Goal: Task Accomplishment & Management: Complete application form

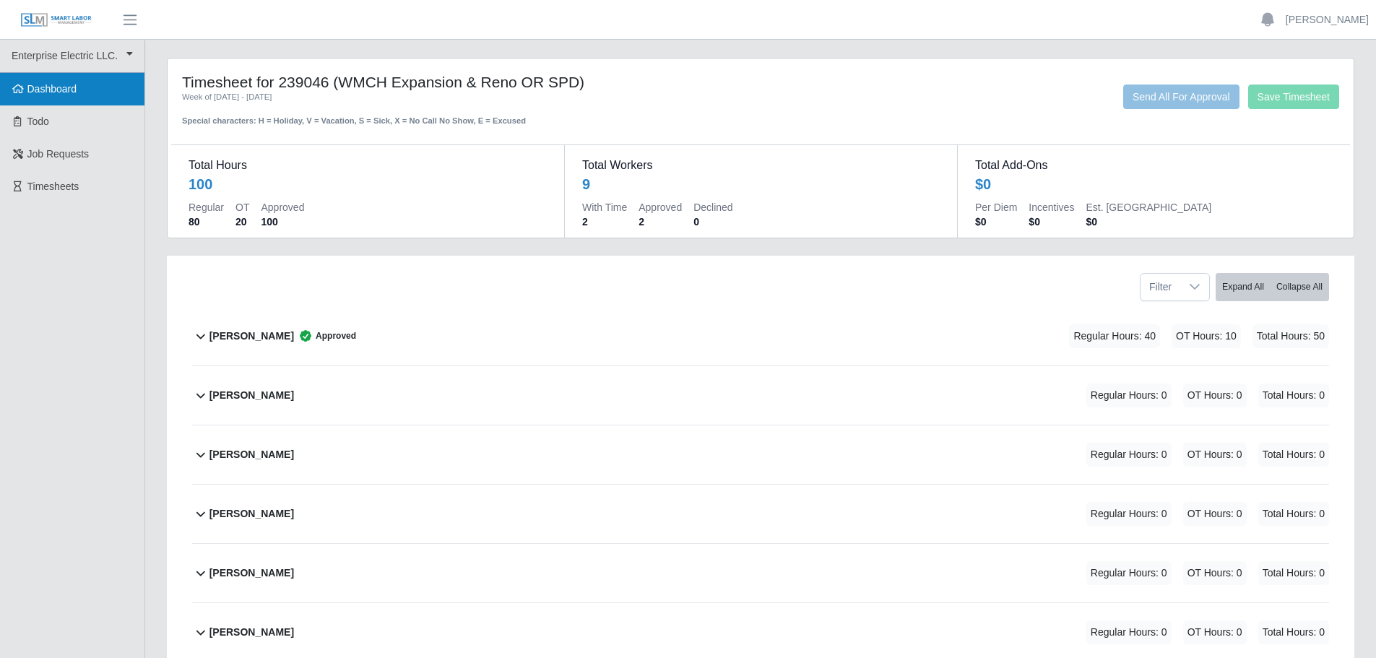
click at [58, 87] on span "Dashboard" at bounding box center [52, 89] width 50 height 12
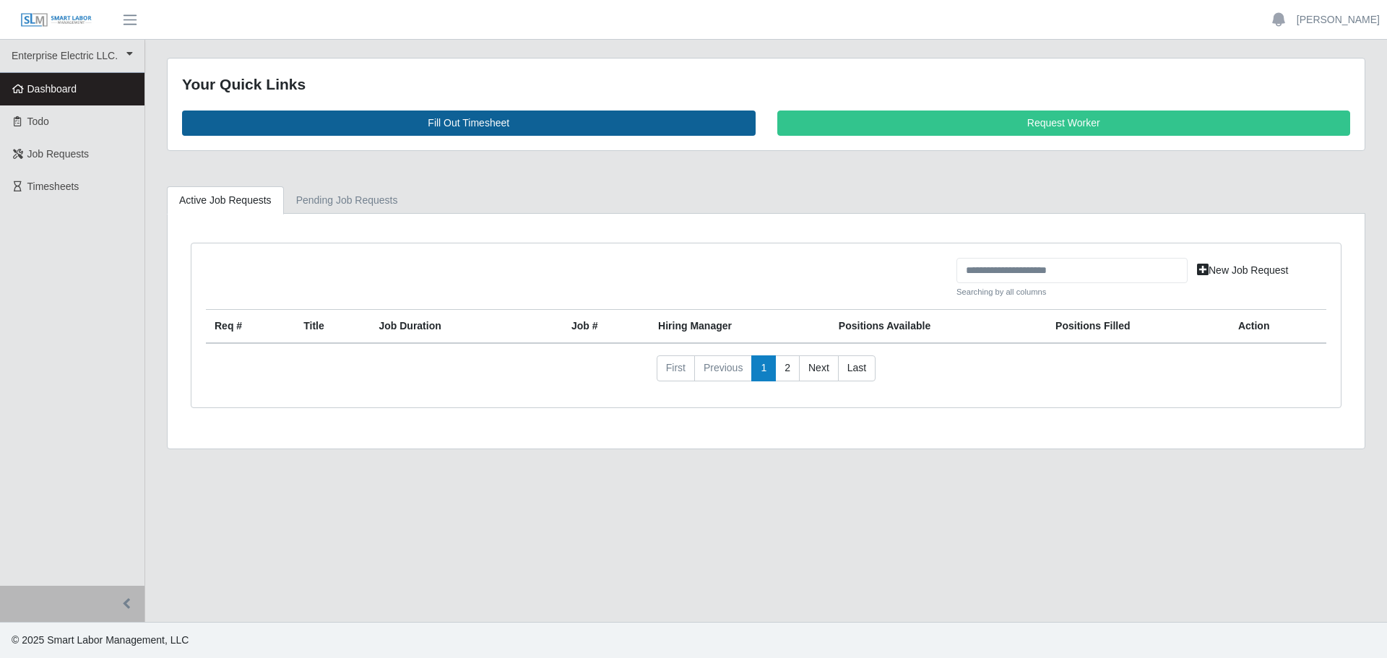
click at [430, 117] on link "Fill Out Timesheet" at bounding box center [468, 123] width 573 height 25
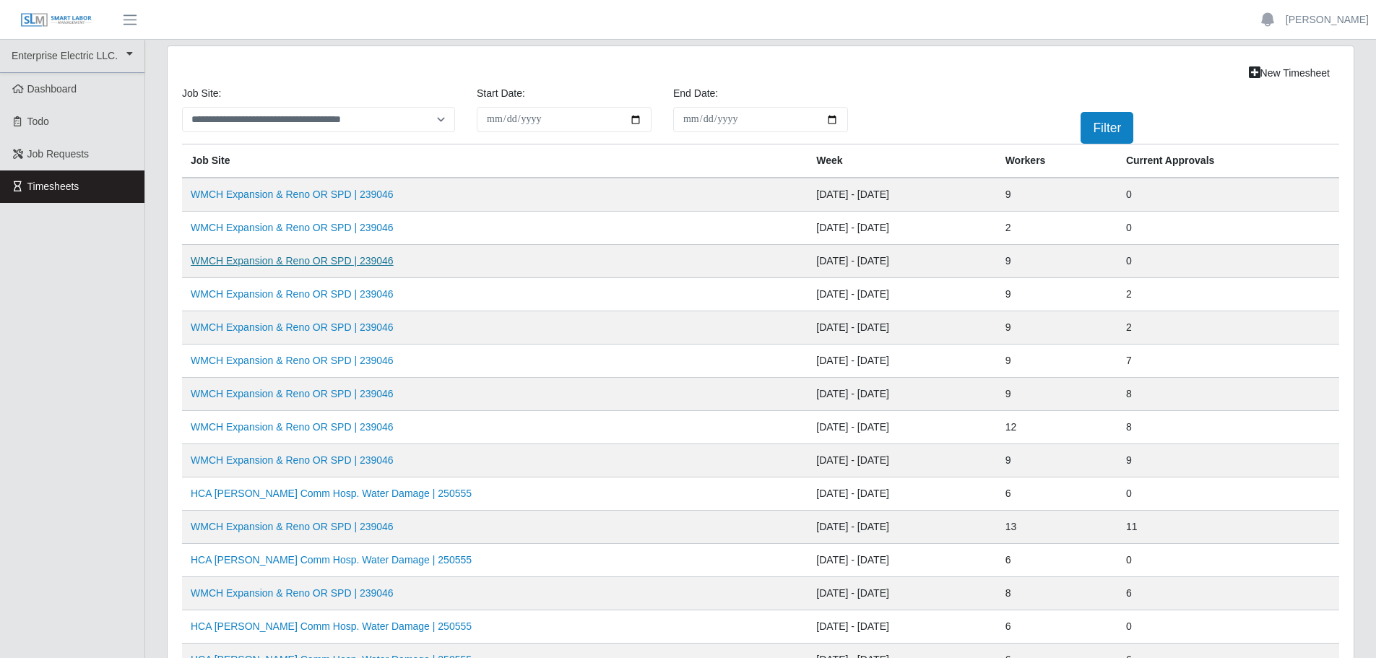
click at [280, 264] on link "WMCH Expansion & Reno OR SPD | 239046" at bounding box center [292, 261] width 203 height 12
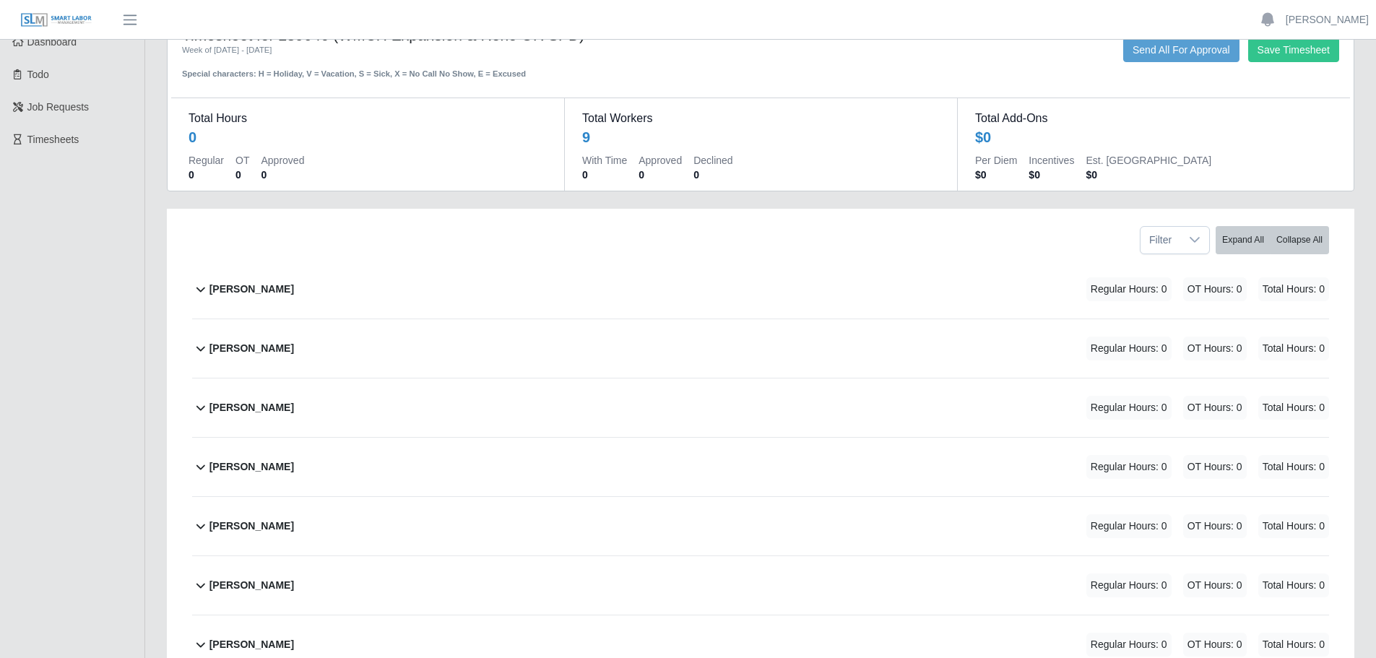
scroll to position [72, 0]
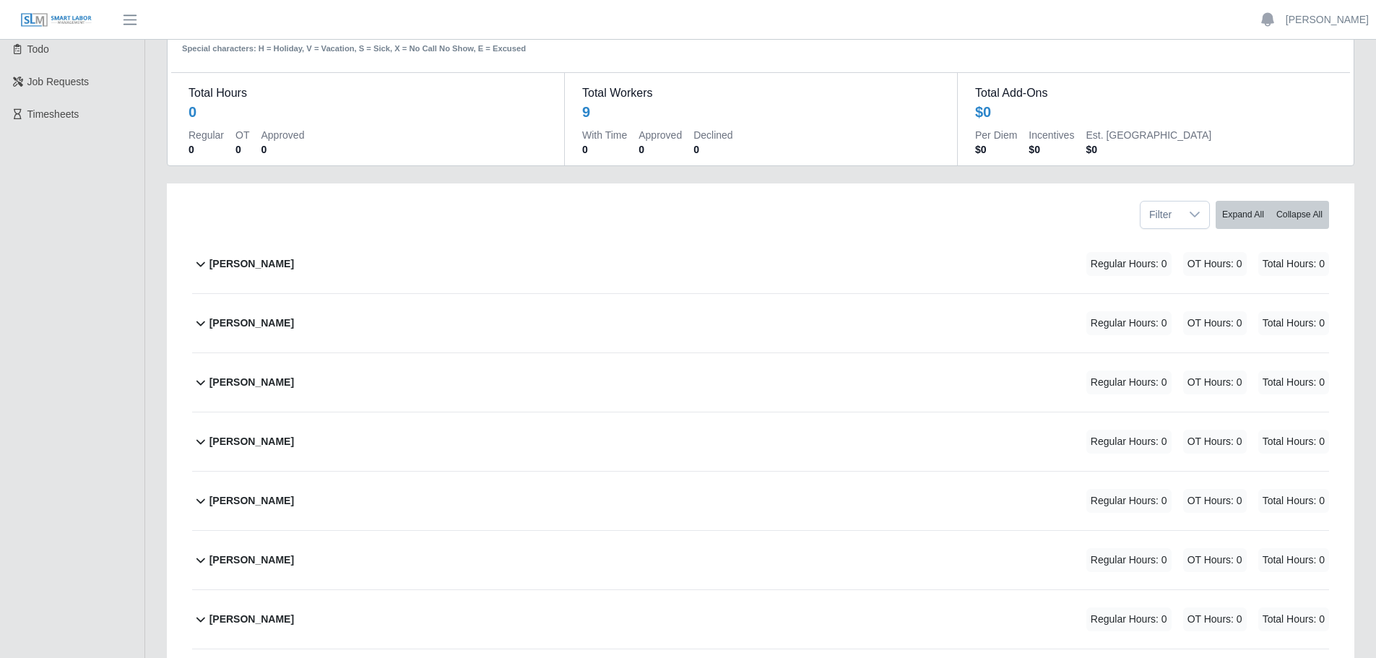
click at [420, 269] on div "Casey Shoemaker Regular Hours: 0 OT Hours: 0 Total Hours: 0" at bounding box center [769, 264] width 1120 height 59
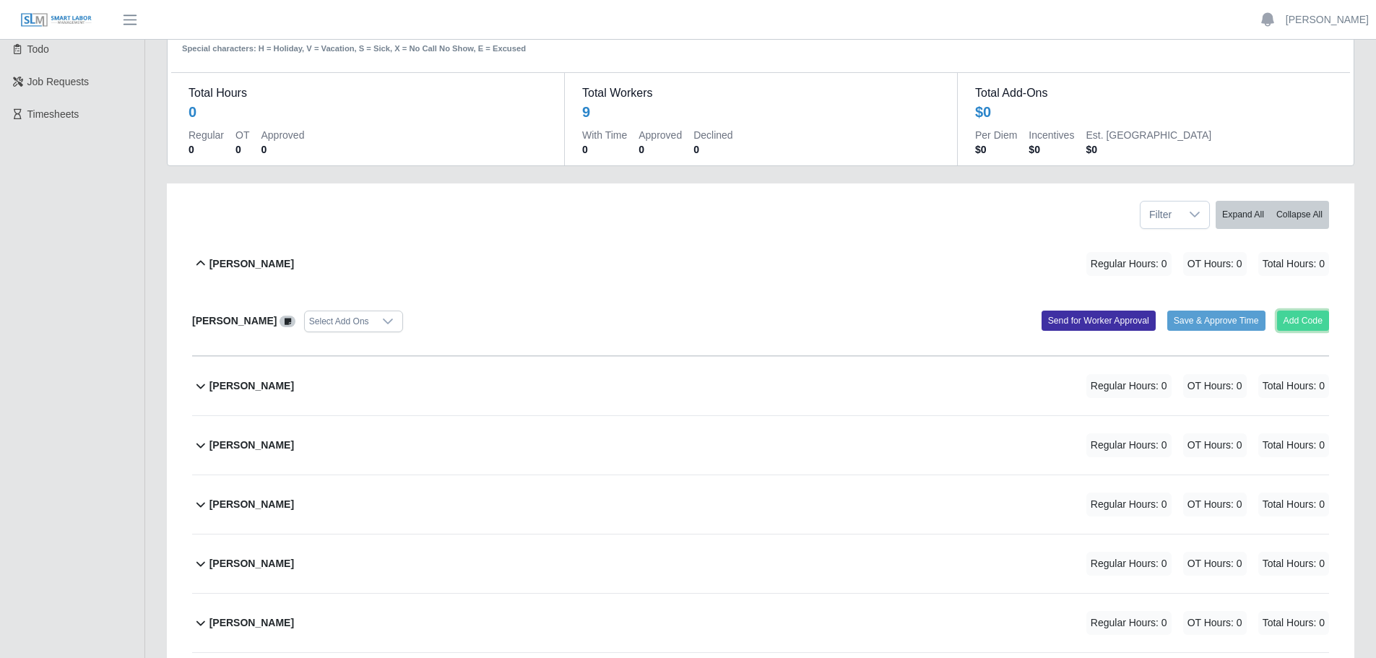
click at [1297, 319] on button "Add Code" at bounding box center [1303, 321] width 53 height 20
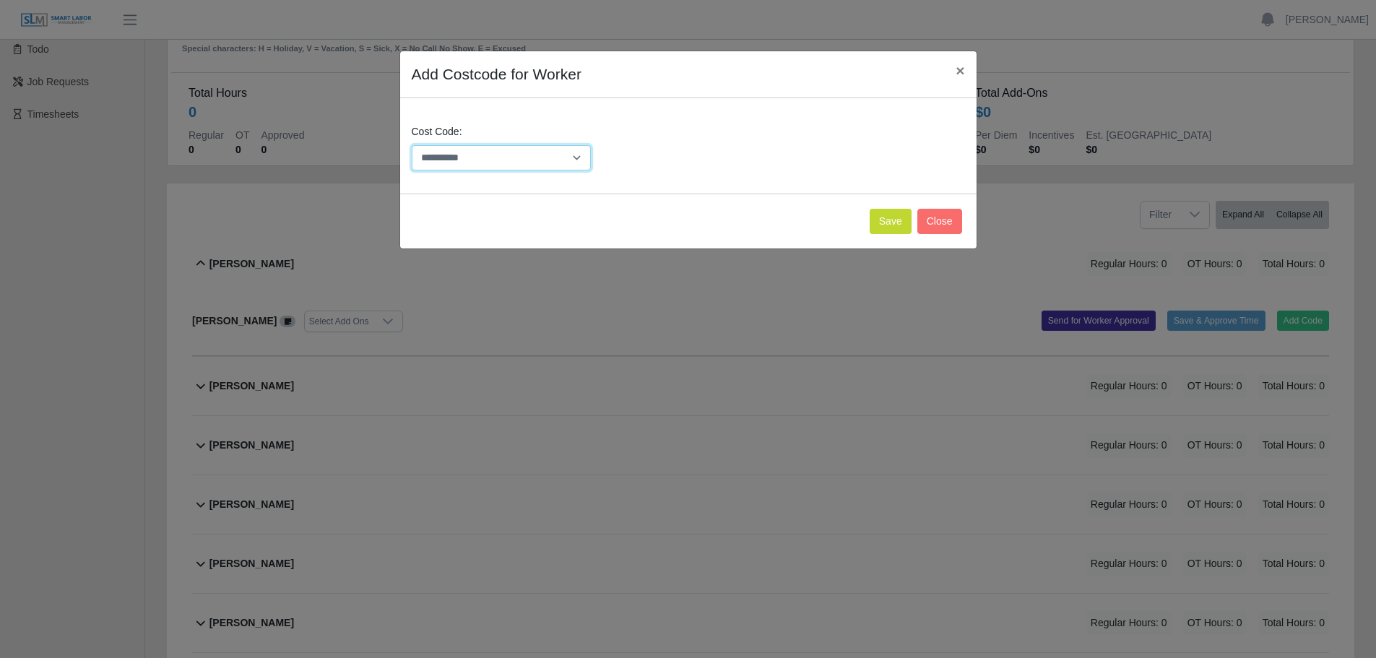
click at [567, 158] on select "**********" at bounding box center [502, 157] width 180 height 25
select select "**********"
click at [412, 145] on select "**********" at bounding box center [502, 157] width 180 height 25
click at [899, 225] on button "Save" at bounding box center [891, 221] width 42 height 25
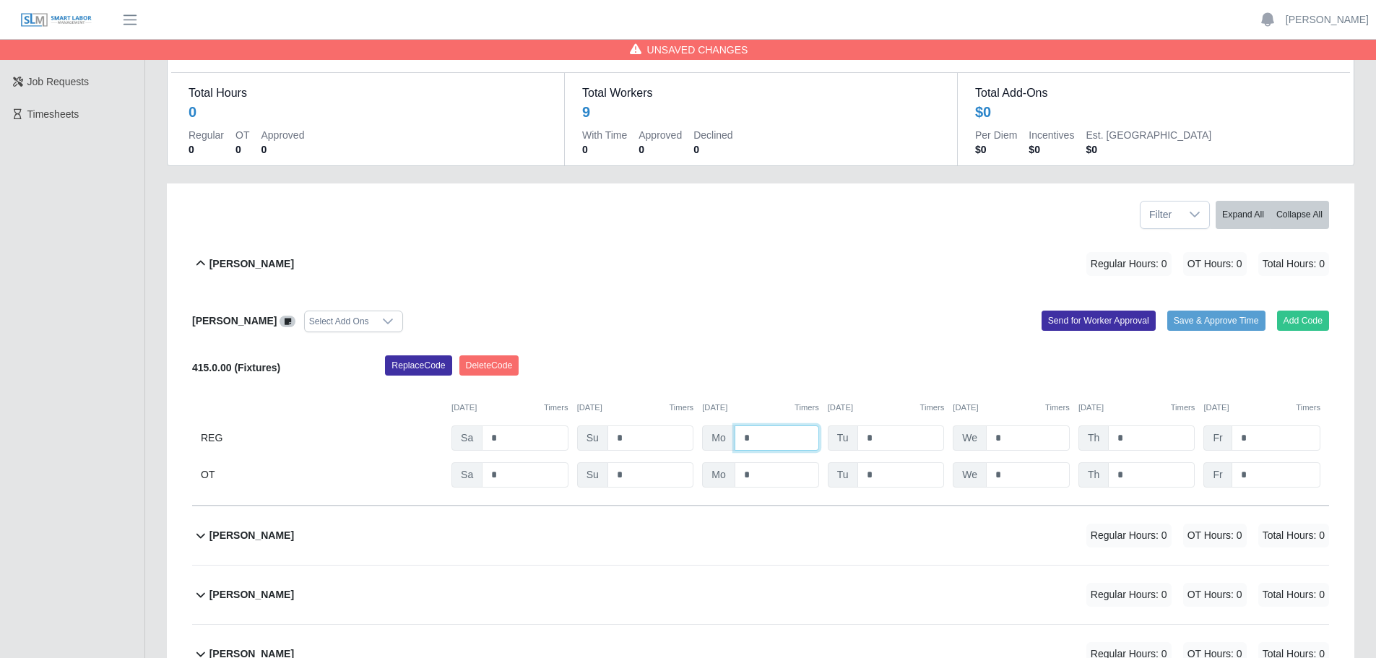
drag, startPoint x: 777, startPoint y: 436, endPoint x: 701, endPoint y: 439, distance: 76.6
click at [697, 439] on div "REG Sa * Su * Mo * Tu * We * Th * Fr *" at bounding box center [760, 437] width 1137 height 25
type input "**"
click at [881, 438] on input "*" at bounding box center [900, 437] width 87 height 25
drag, startPoint x: 876, startPoint y: 438, endPoint x: 851, endPoint y: 438, distance: 25.3
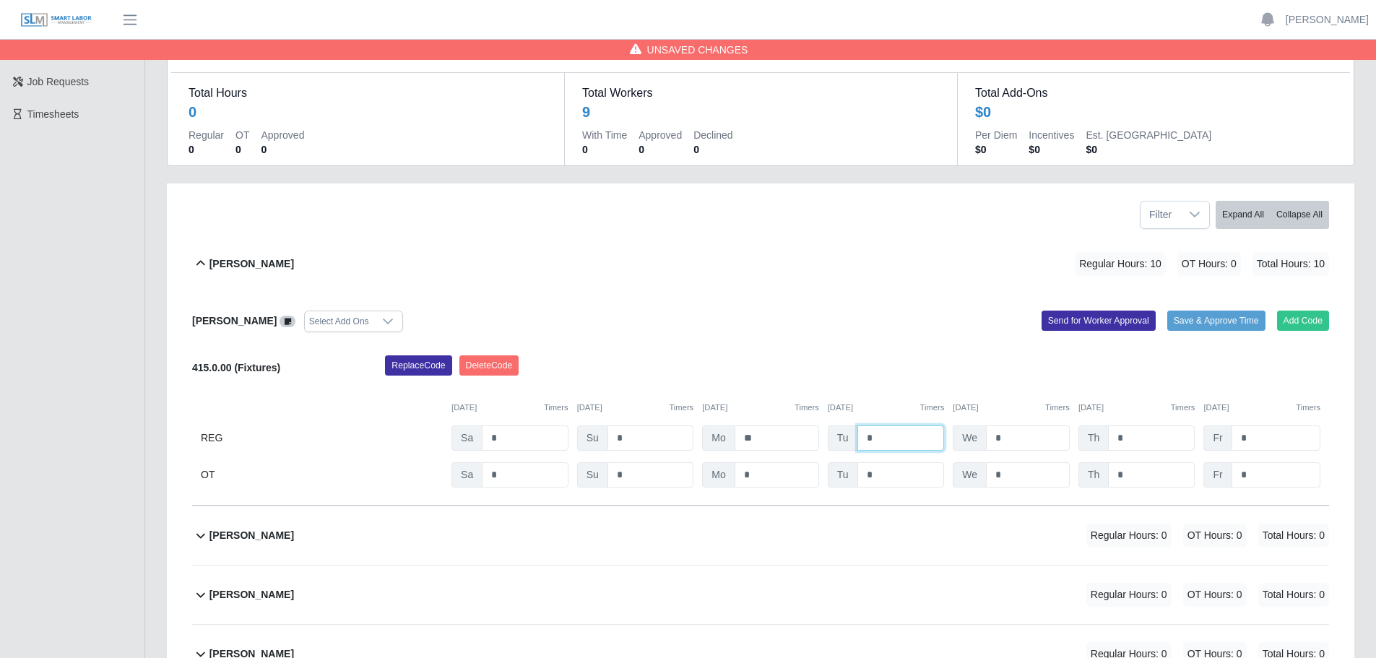
click at [851, 438] on div "Tu *" at bounding box center [886, 437] width 117 height 25
type input "**"
drag, startPoint x: 1005, startPoint y: 436, endPoint x: 981, endPoint y: 436, distance: 24.6
click at [981, 436] on div "We *" at bounding box center [1011, 437] width 117 height 25
type input "**"
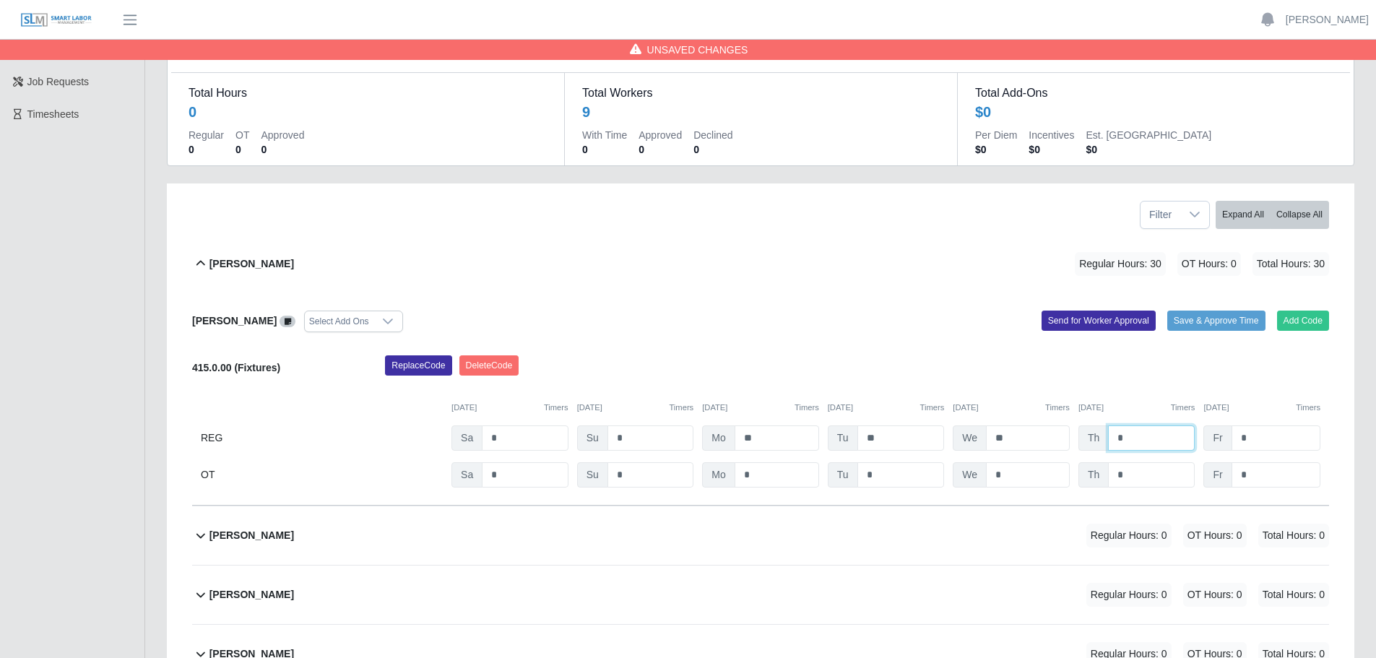
drag, startPoint x: 1130, startPoint y: 436, endPoint x: 1099, endPoint y: 435, distance: 31.8
click at [1099, 435] on div "Th *" at bounding box center [1136, 437] width 117 height 25
type input "**"
drag, startPoint x: 1253, startPoint y: 441, endPoint x: 1219, endPoint y: 438, distance: 34.8
click at [1215, 438] on div "Fr *" at bounding box center [1261, 437] width 117 height 25
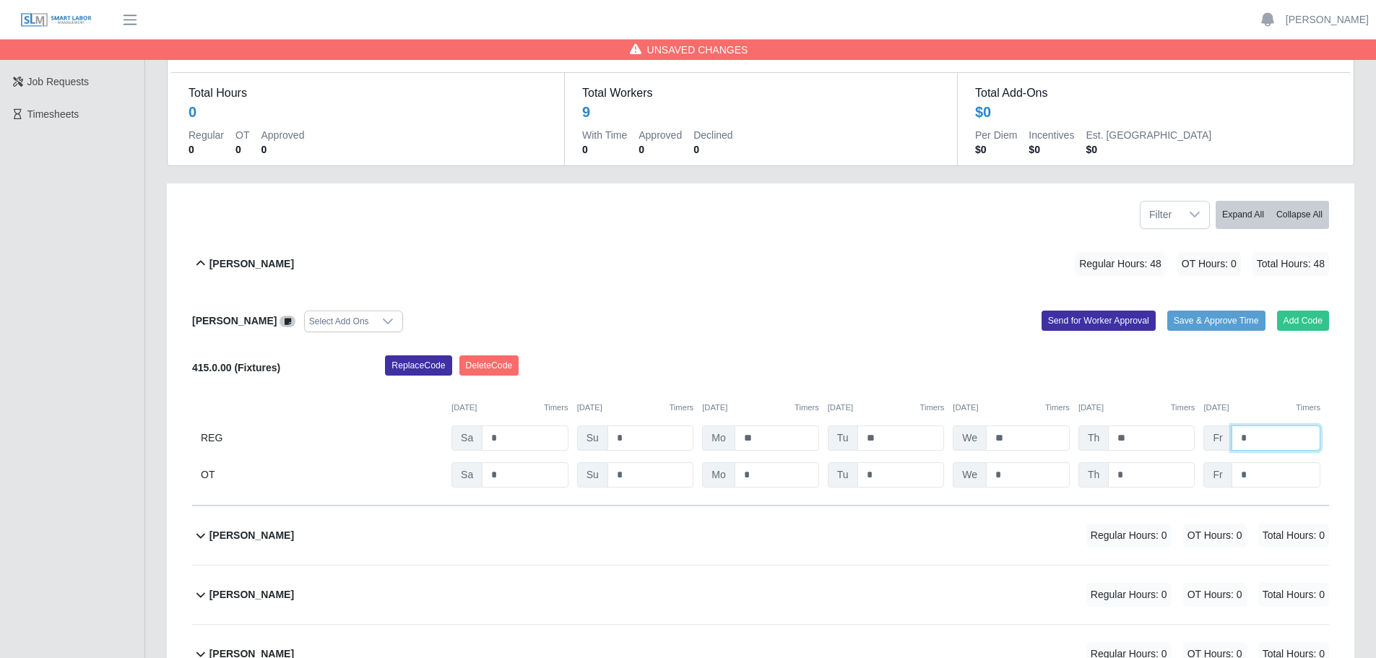
type input "*"
click at [665, 273] on div "Casey Shoemaker Regular Hours: 48 OT Hours: 0 Total Hours: 48" at bounding box center [769, 264] width 1120 height 59
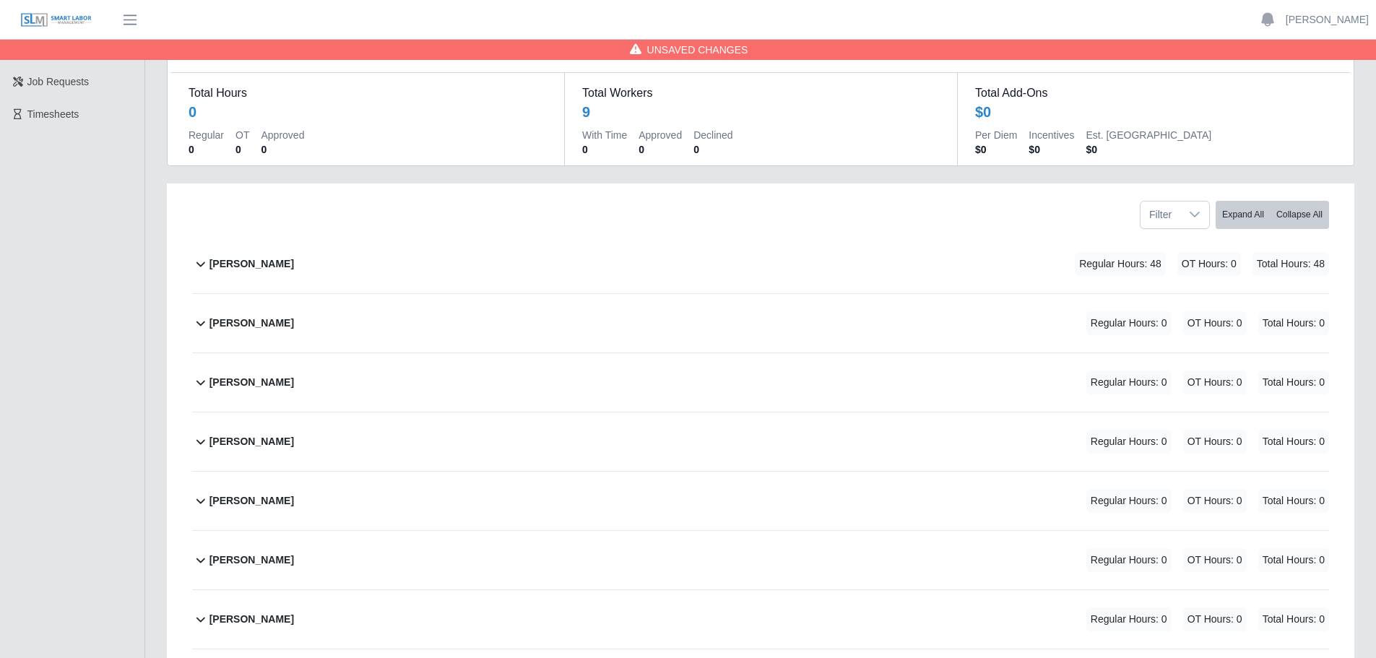
click at [604, 259] on div "Casey Shoemaker Regular Hours: 48 OT Hours: 0 Total Hours: 48" at bounding box center [769, 264] width 1120 height 59
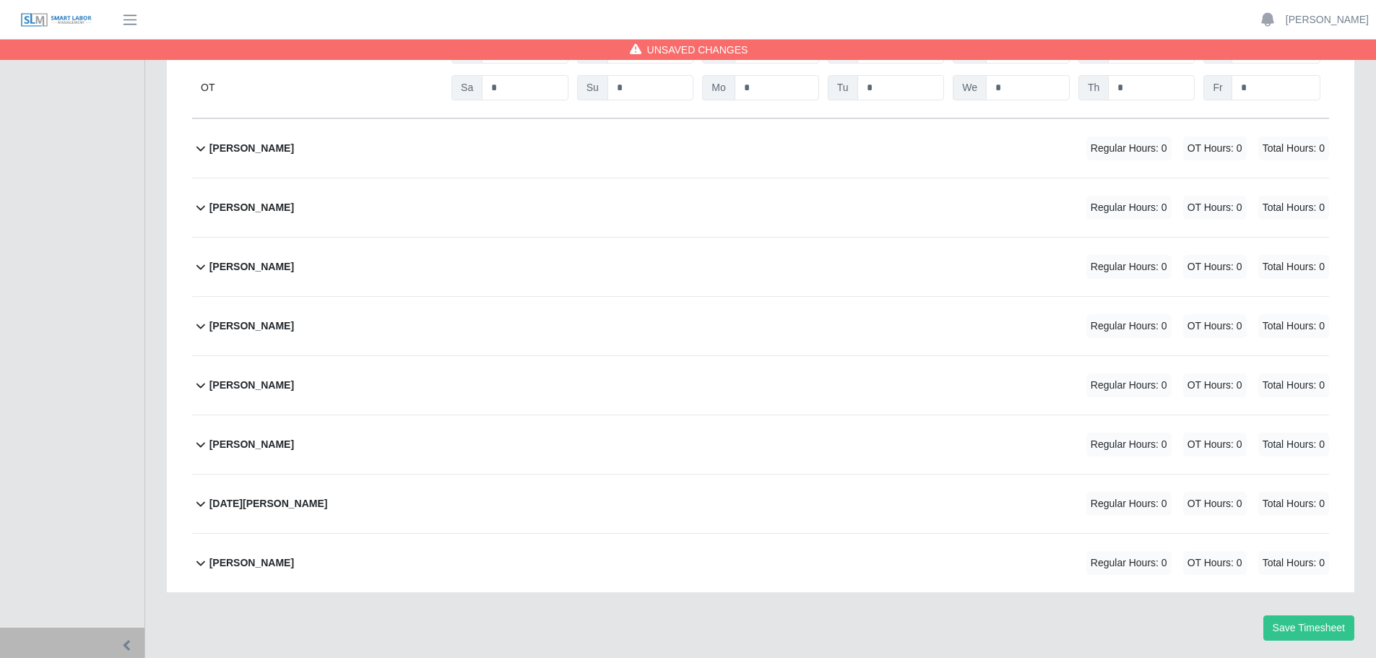
scroll to position [501, 0]
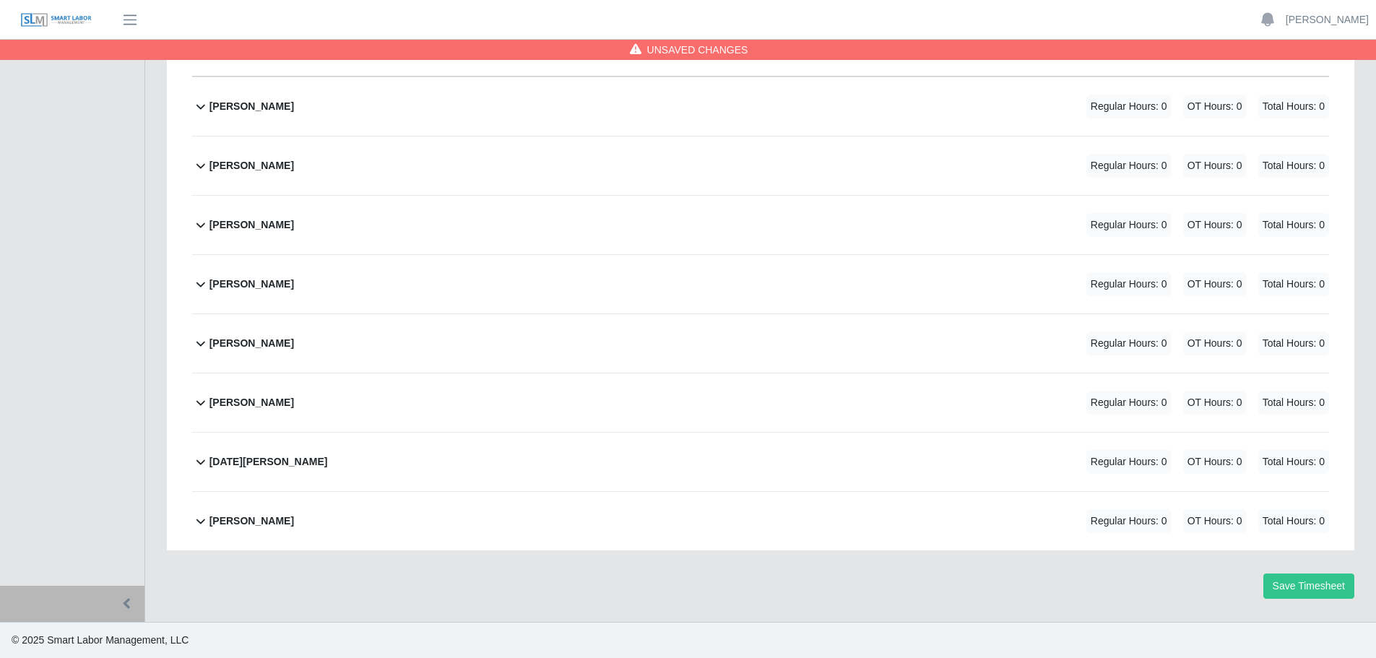
click at [458, 407] on div "Mauricio G Briceno Regular Hours: 0 OT Hours: 0 Total Hours: 0" at bounding box center [769, 402] width 1120 height 59
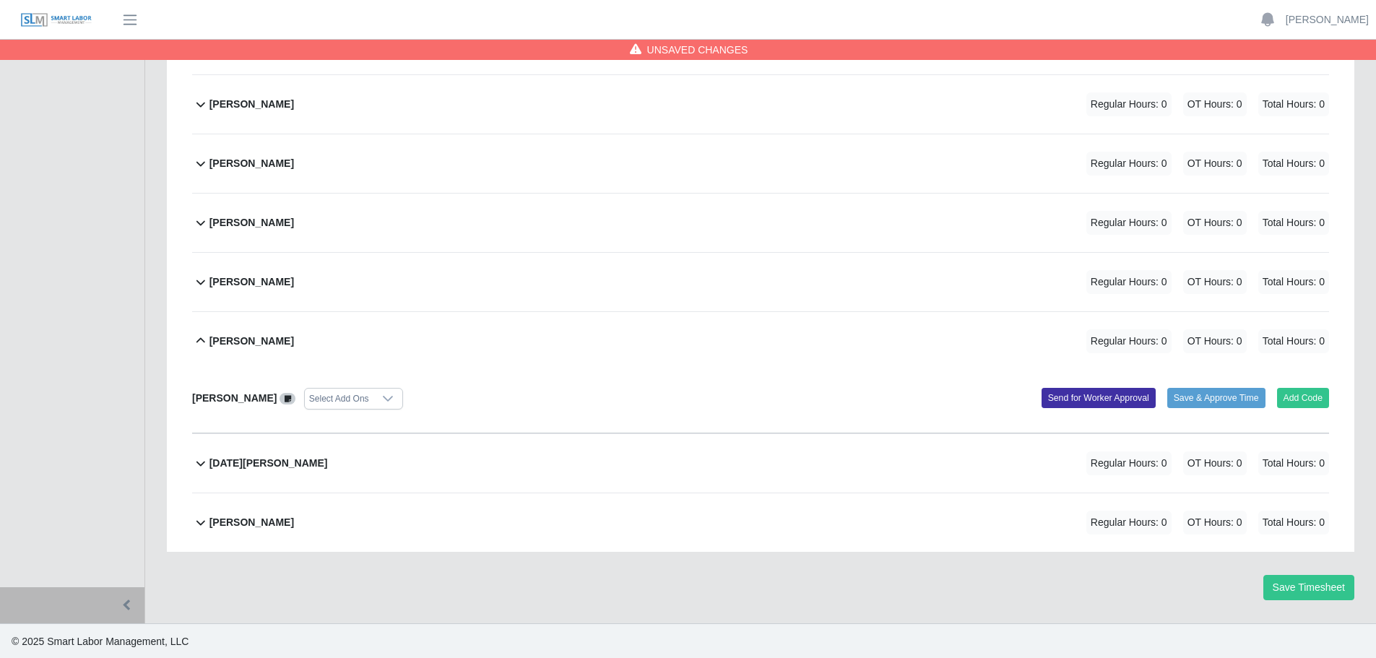
scroll to position [564, 0]
click at [1297, 389] on button "Add Code" at bounding box center [1303, 396] width 53 height 20
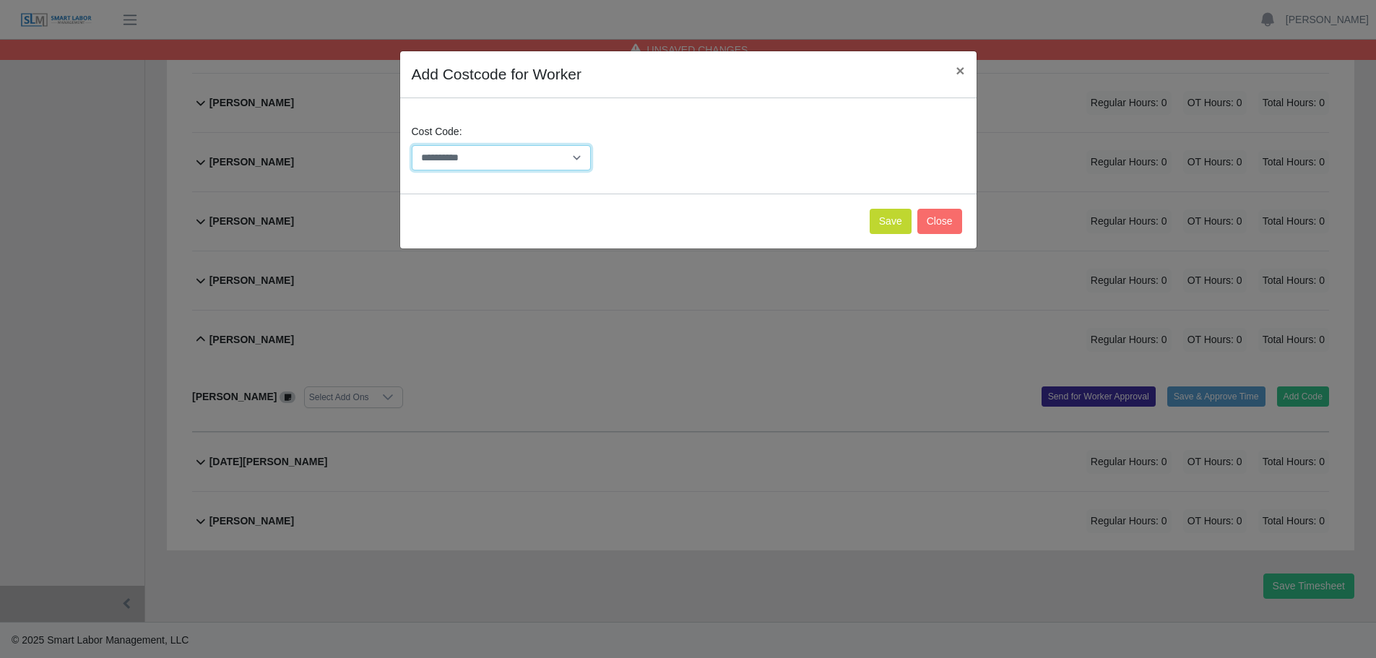
click at [536, 165] on select "**********" at bounding box center [502, 157] width 180 height 25
select select "**********"
click at [412, 145] on select "**********" at bounding box center [502, 157] width 180 height 25
click at [889, 217] on button "Save" at bounding box center [891, 221] width 42 height 25
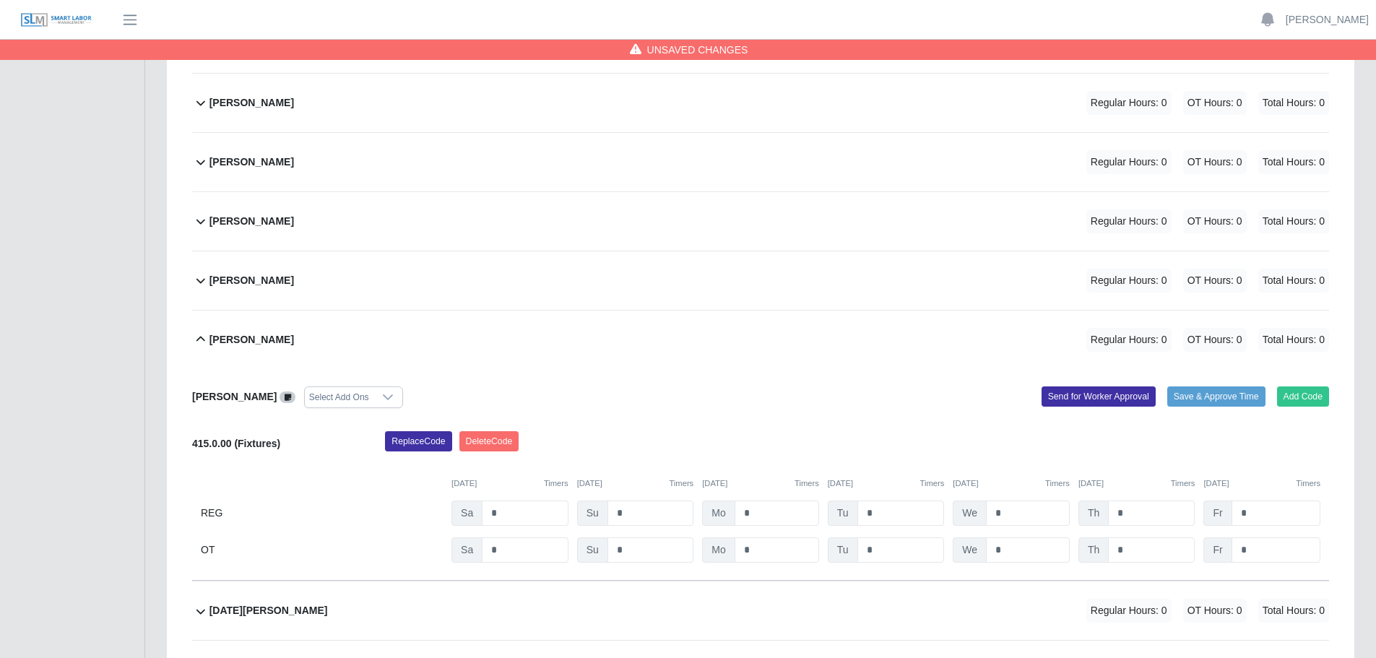
scroll to position [713, 0]
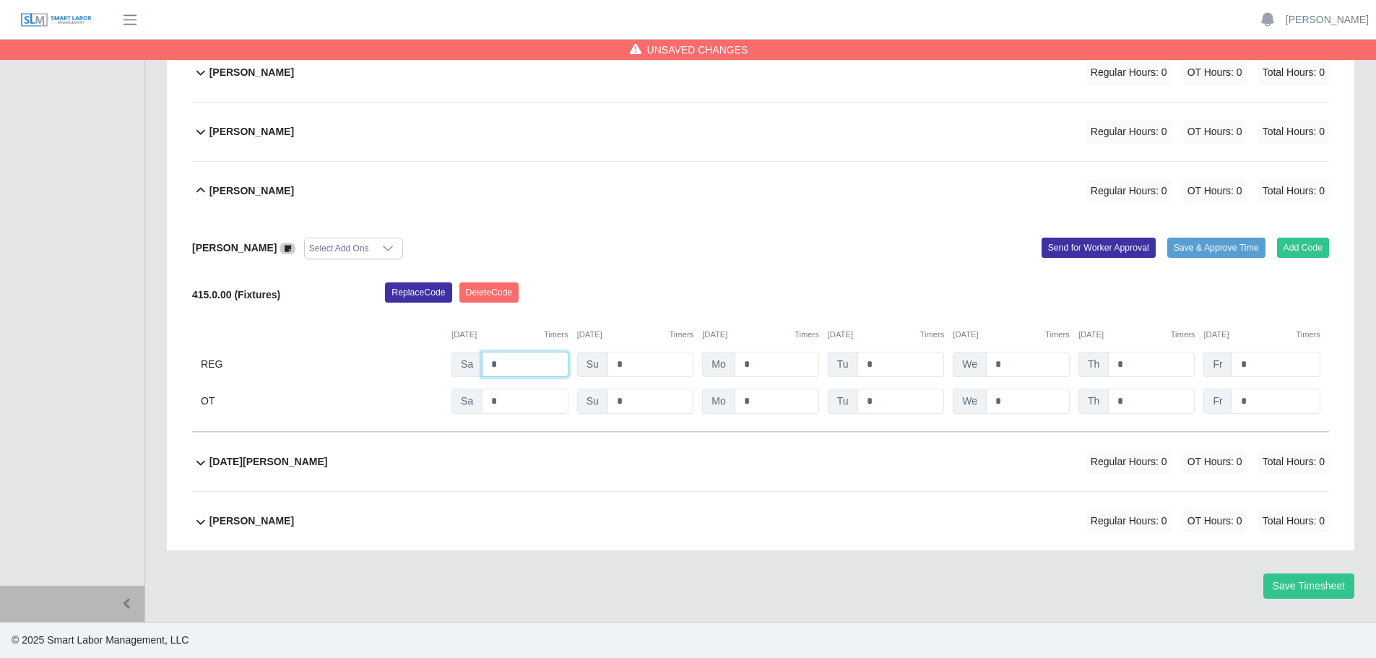
drag, startPoint x: 511, startPoint y: 364, endPoint x: 452, endPoint y: 366, distance: 58.5
type input "*"
drag, startPoint x: 753, startPoint y: 362, endPoint x: 731, endPoint y: 365, distance: 22.7
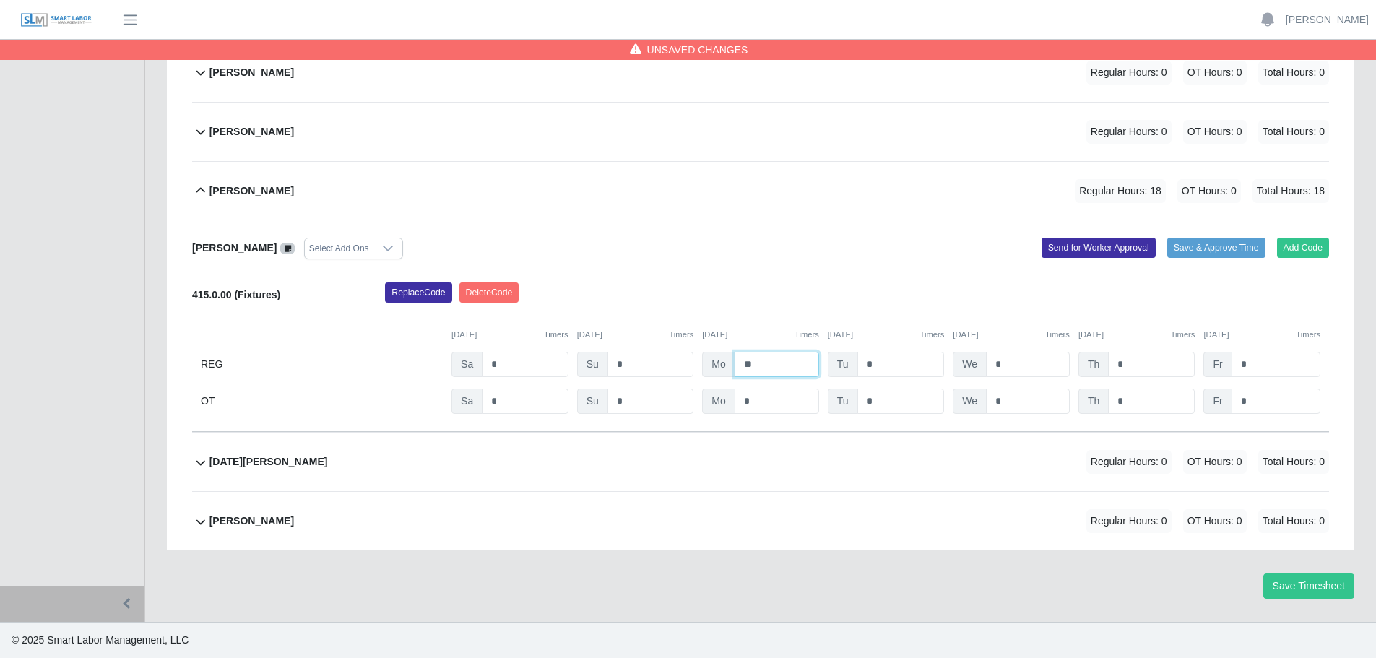
type input "**"
drag, startPoint x: 1003, startPoint y: 364, endPoint x: 989, endPoint y: 364, distance: 14.4
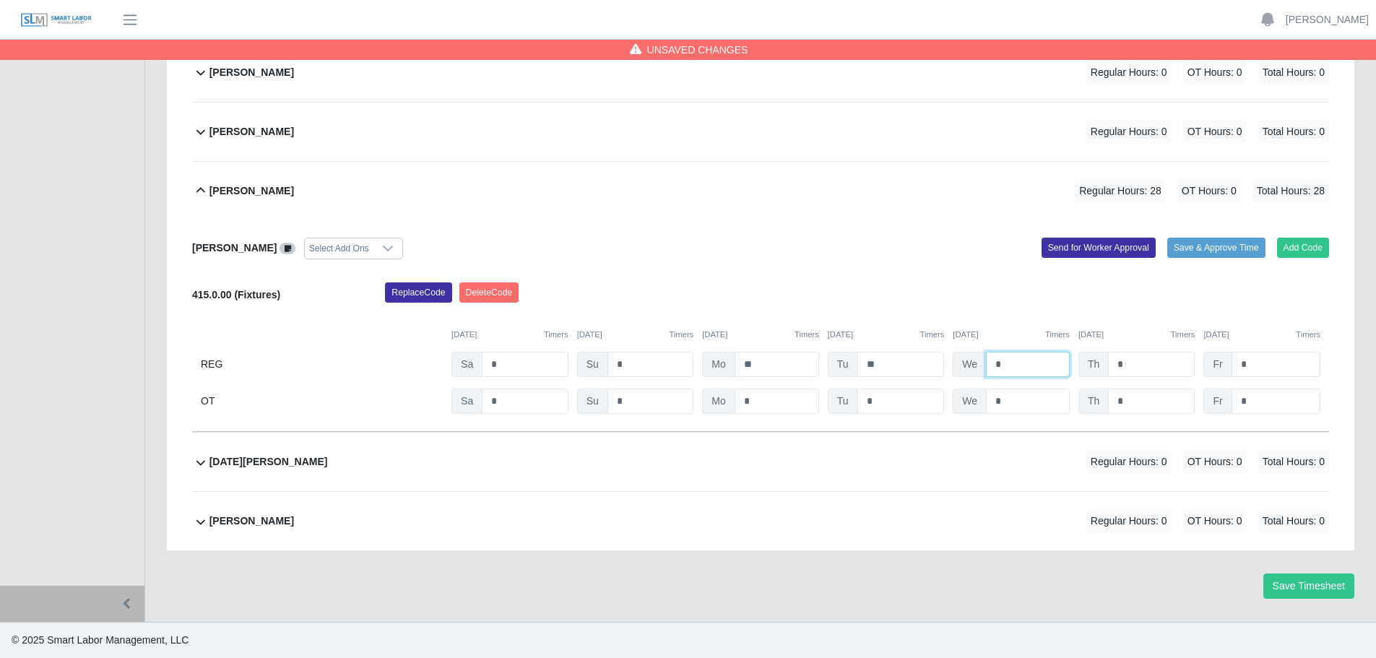
type input "**"
drag, startPoint x: 1125, startPoint y: 368, endPoint x: 1096, endPoint y: 366, distance: 29.0
type input "**"
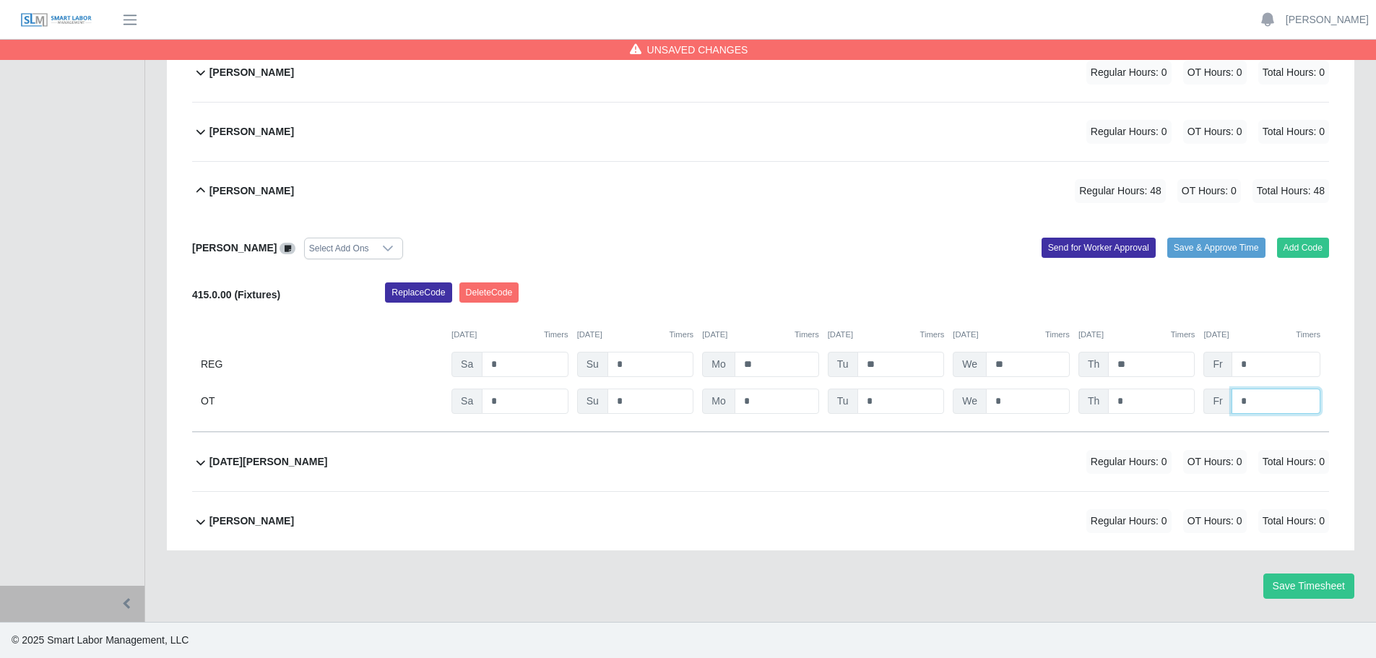
drag, startPoint x: 1258, startPoint y: 399, endPoint x: 1205, endPoint y: 399, distance: 52.7
type input "*"
drag, startPoint x: 1143, startPoint y: 360, endPoint x: 1106, endPoint y: 363, distance: 37.0
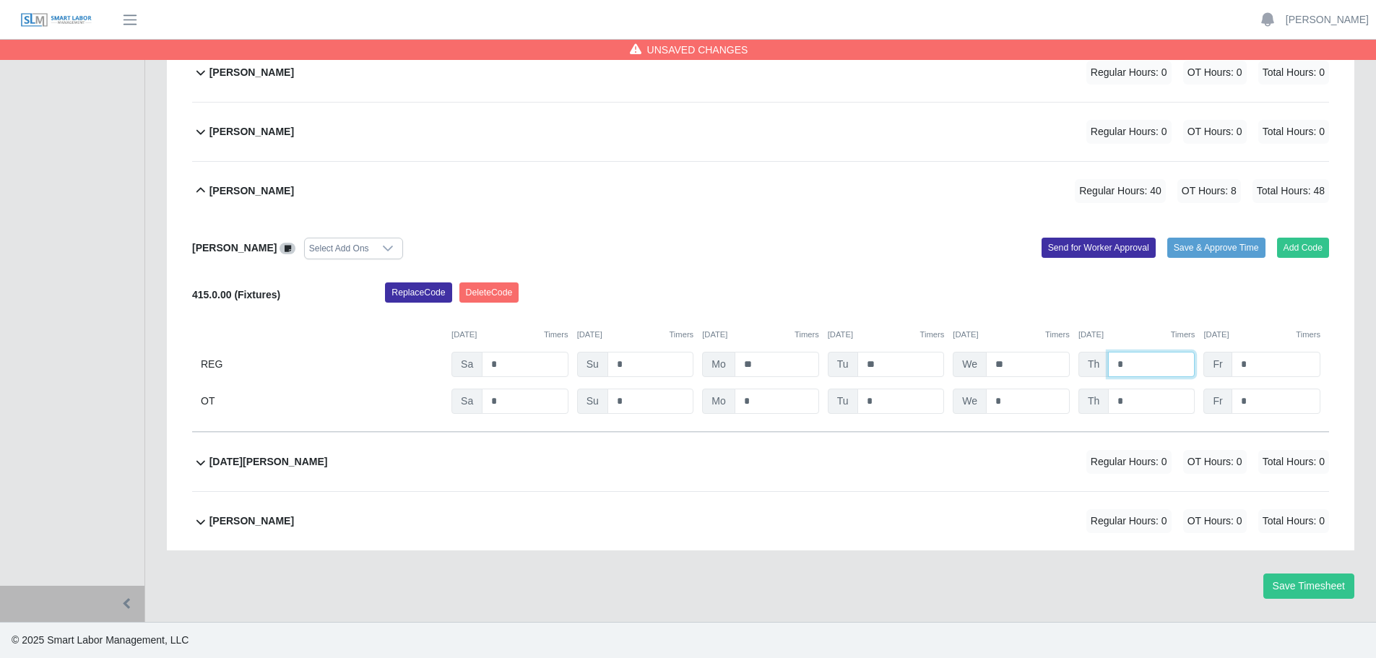
type input "*"
drag, startPoint x: 1129, startPoint y: 399, endPoint x: 1094, endPoint y: 399, distance: 35.4
type input "*"
click at [919, 268] on div "Mauricio G Briceno Select Add Ons Add Code Save & Approve Time Send for Worker …" at bounding box center [760, 326] width 1137 height 212
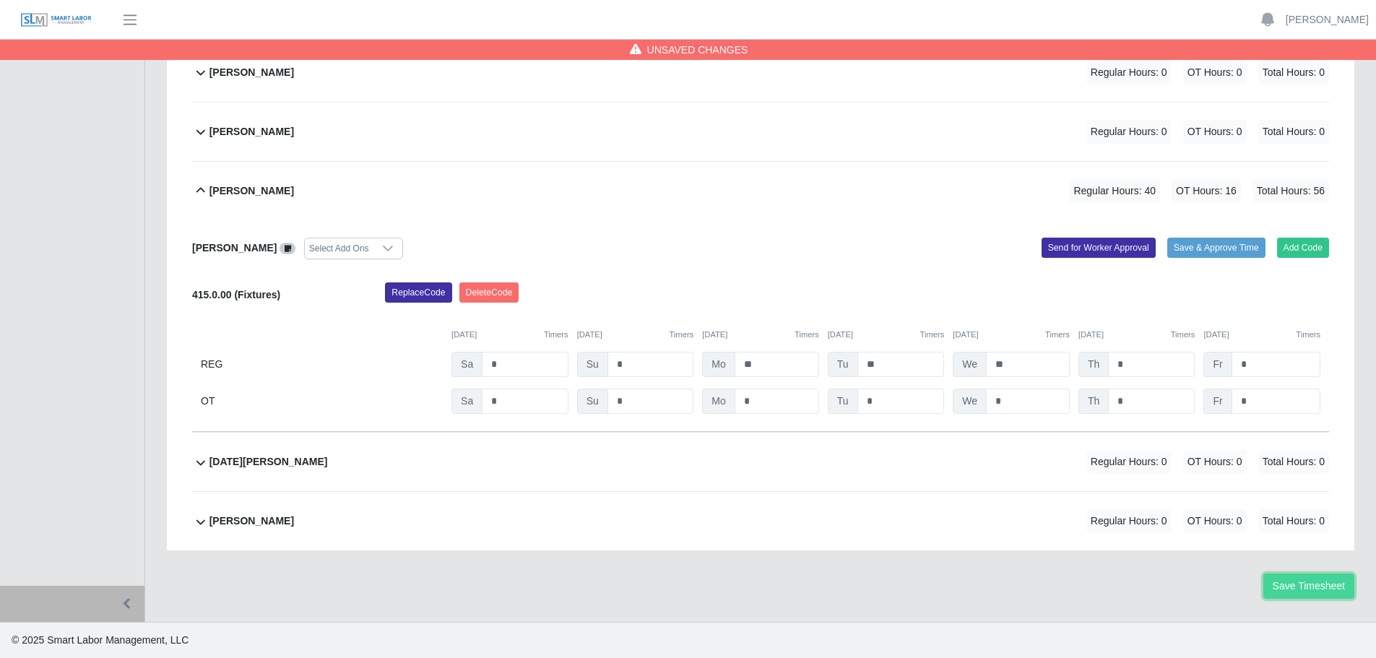
click at [1315, 584] on button "Save Timesheet" at bounding box center [1308, 585] width 91 height 25
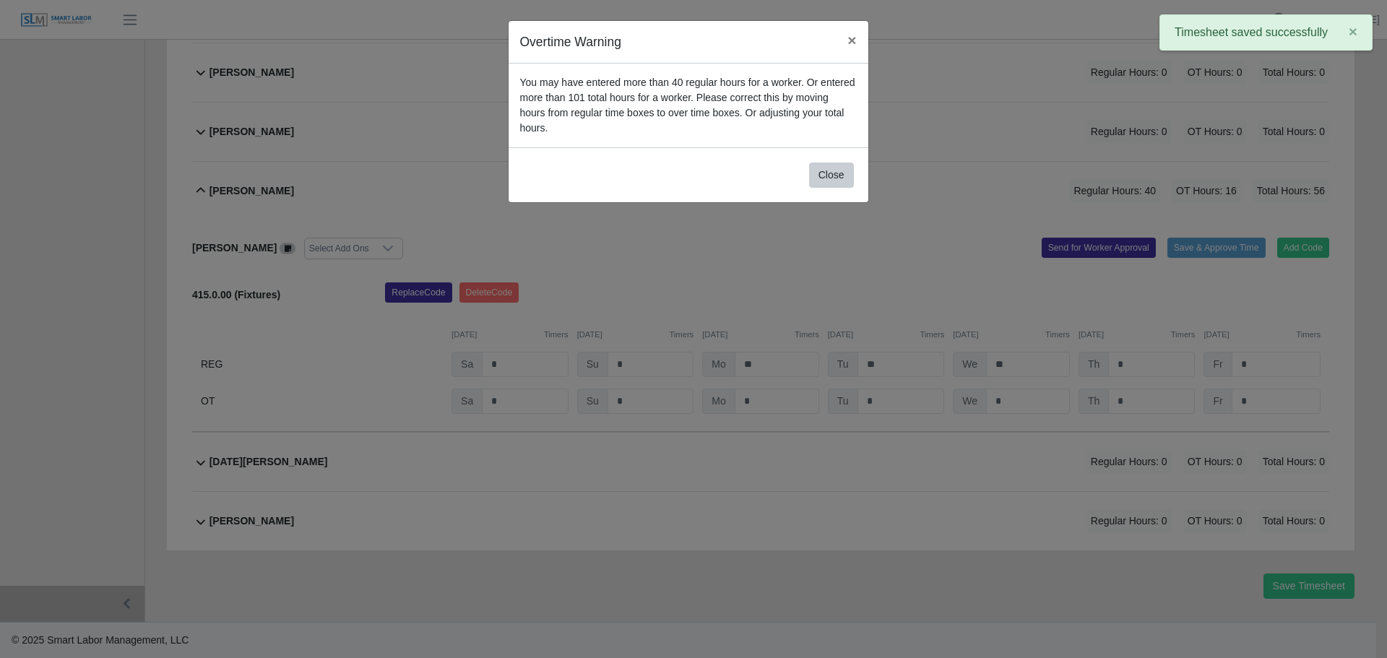
click at [852, 222] on div "Overtime Warning × You may have entered more than 40 regular hours for a worker…" at bounding box center [693, 329] width 1387 height 658
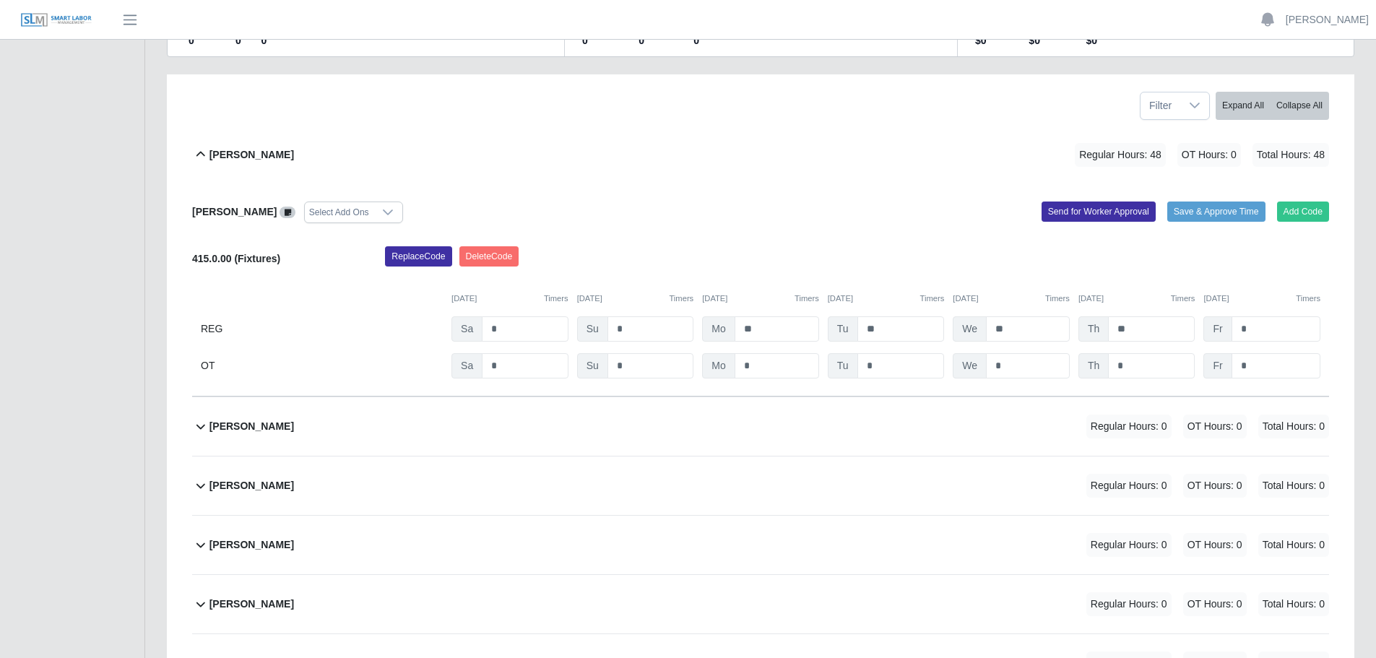
scroll to position [207, 0]
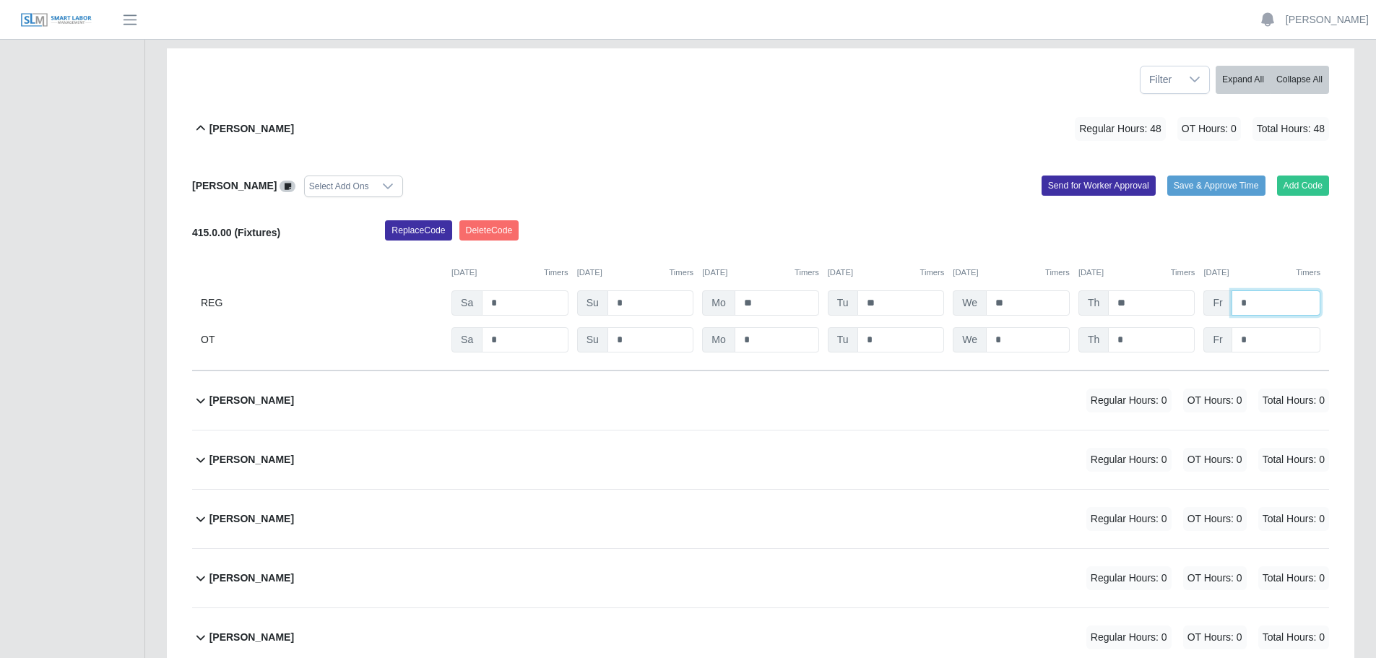
drag, startPoint x: 1250, startPoint y: 301, endPoint x: 1232, endPoint y: 301, distance: 18.8
click at [1232, 301] on input "*" at bounding box center [1276, 302] width 89 height 25
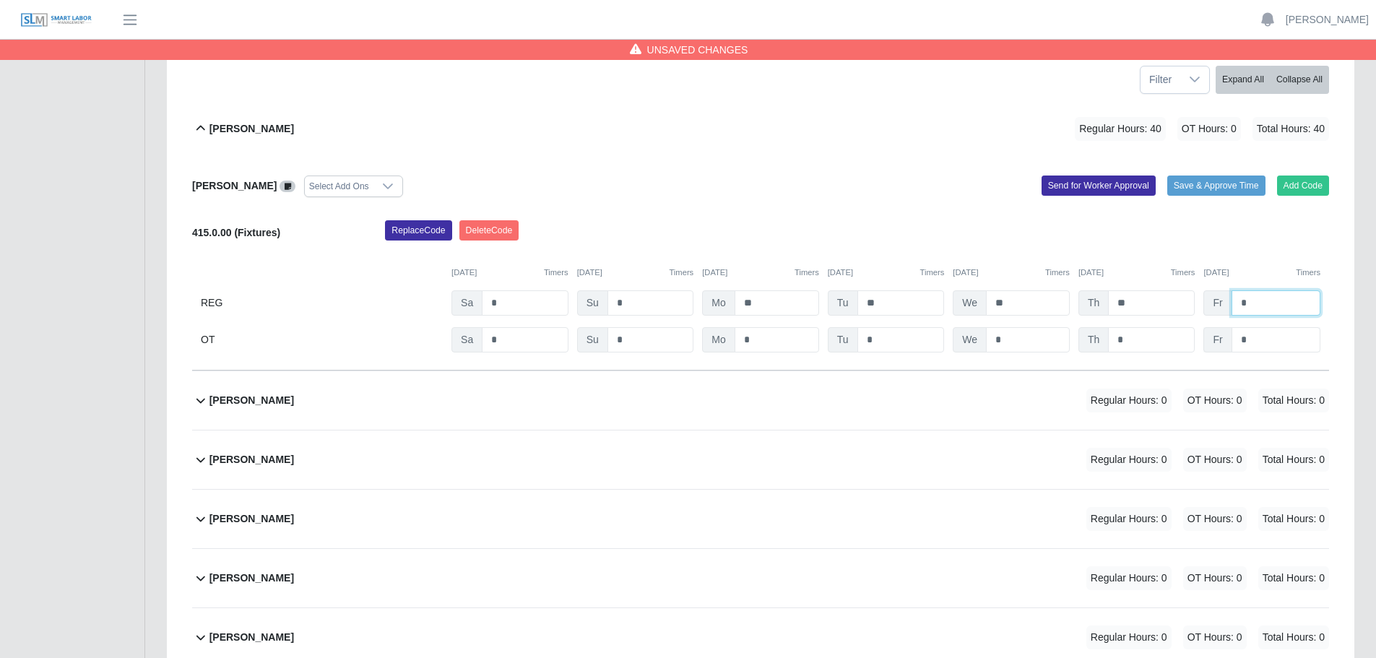
type input "*"
drag, startPoint x: 1260, startPoint y: 331, endPoint x: 1237, endPoint y: 331, distance: 22.4
click at [1237, 331] on input "*" at bounding box center [1276, 339] width 89 height 25
type input "*"
click at [934, 127] on div "Casey Shoemaker Regular Hours: 40 OT Hours: 8 Total Hours: 48" at bounding box center [769, 129] width 1120 height 59
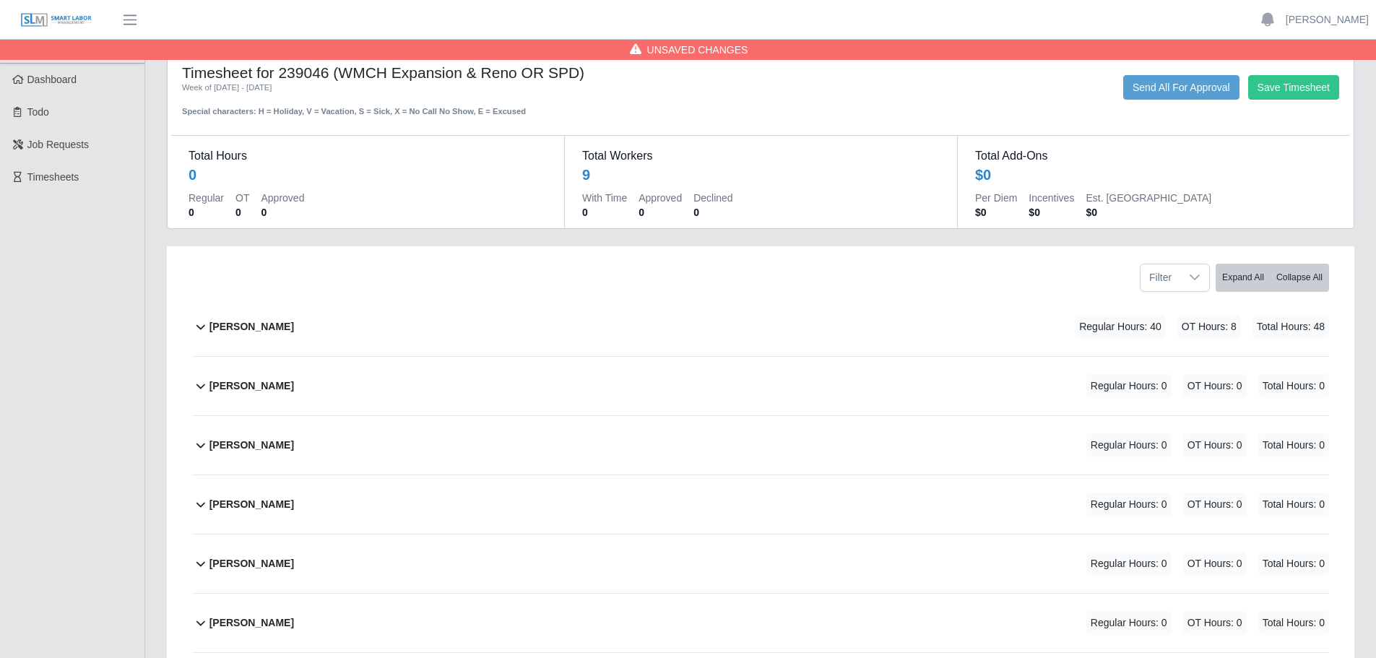
scroll to position [0, 0]
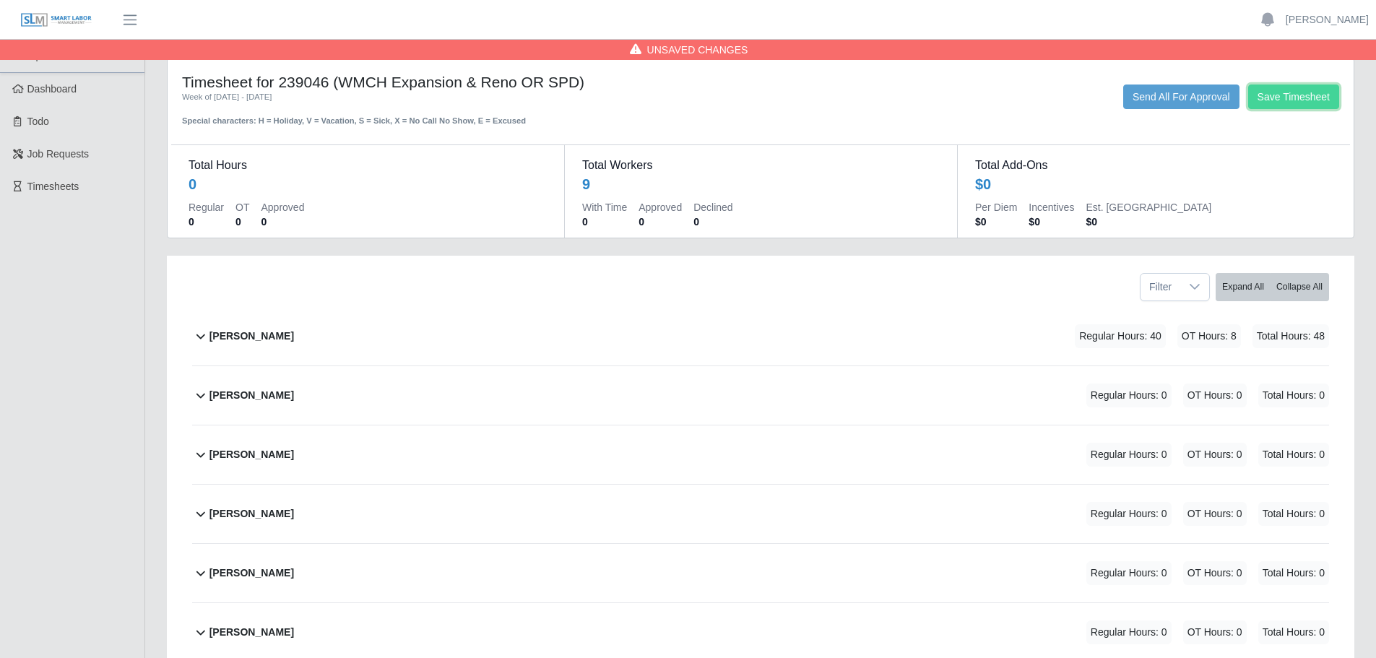
click at [1277, 90] on button "Save Timesheet" at bounding box center [1293, 97] width 91 height 25
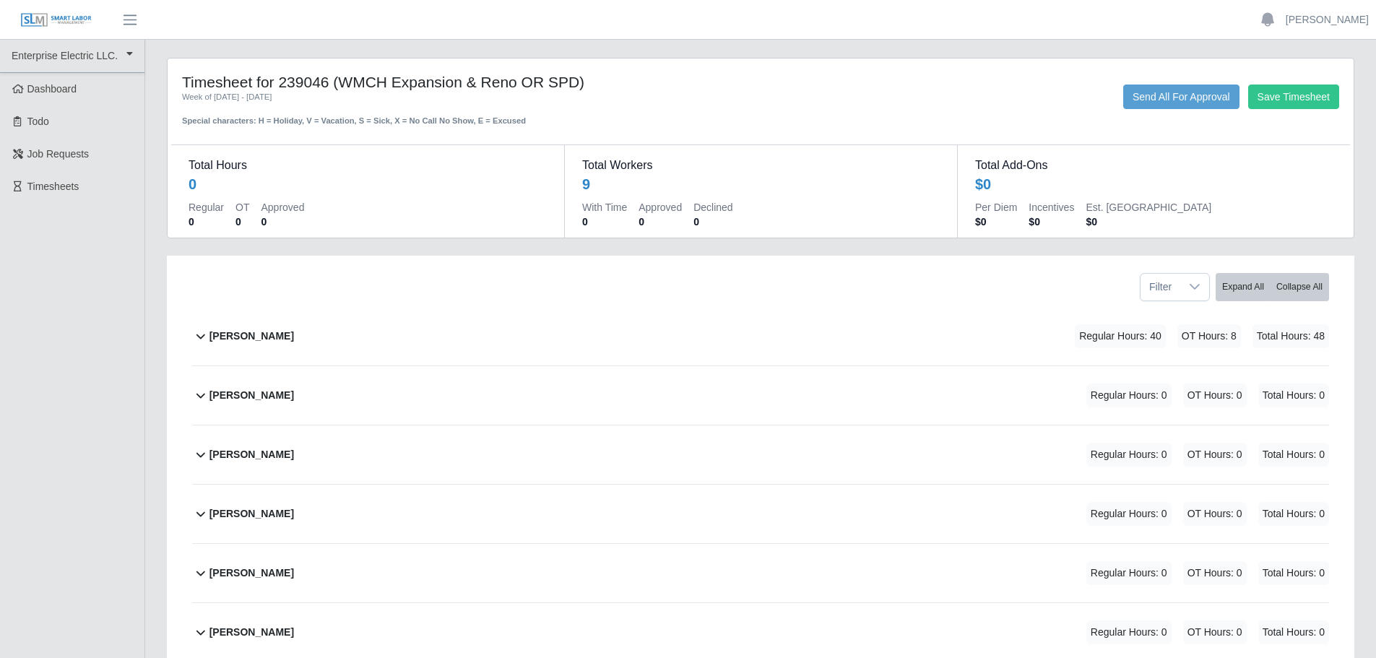
drag, startPoint x: 1009, startPoint y: 652, endPoint x: 935, endPoint y: 634, distance: 75.9
click at [1007, 652] on div "Juan Zamora Regular Hours: 0 OT Hours: 0 Total Hours: 0" at bounding box center [769, 632] width 1120 height 59
